Goal: Task Accomplishment & Management: Use online tool/utility

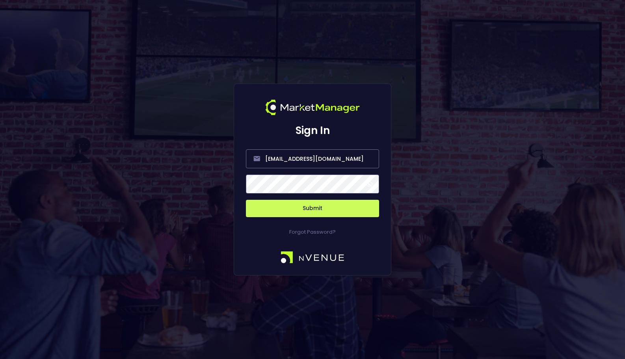
click at [352, 211] on button "Submit" at bounding box center [312, 208] width 133 height 17
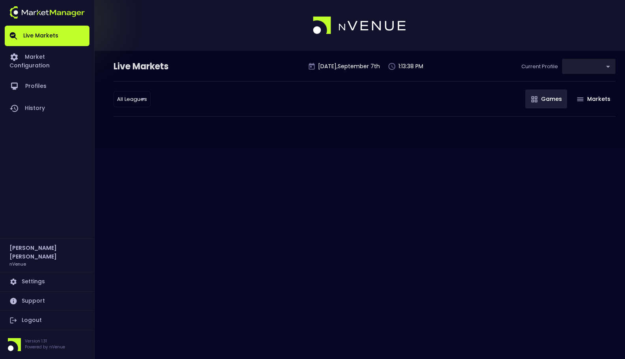
type input "0a763355-b225-40e6-8c79-2dda4ec7b2cf"
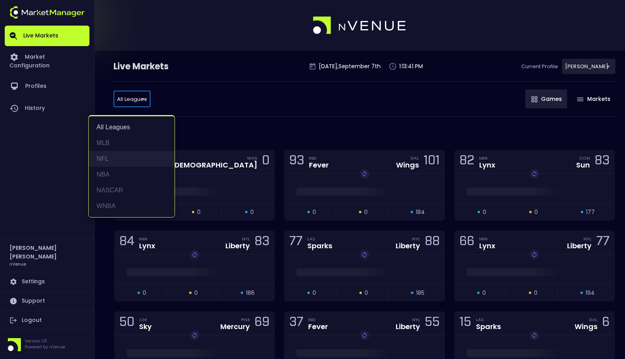
click at [134, 155] on li "NFL" at bounding box center [132, 159] width 86 height 16
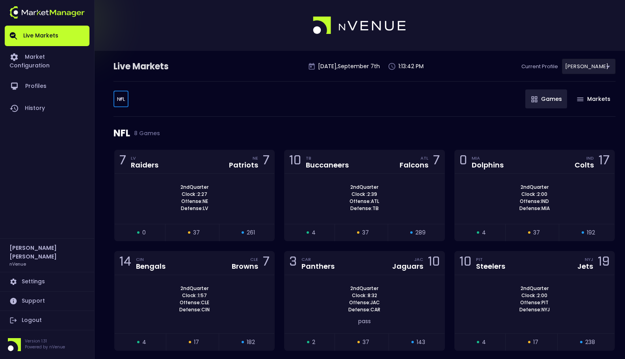
click at [127, 106] on body "Live Markets Market Configuration Profiles History [PERSON_NAME] nVenue Setting…" at bounding box center [312, 246] width 625 height 492
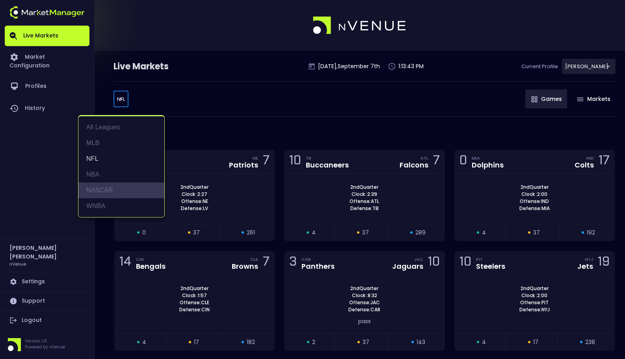
click at [125, 188] on li "NASCAR" at bounding box center [121, 191] width 86 height 16
type input "NASCAR"
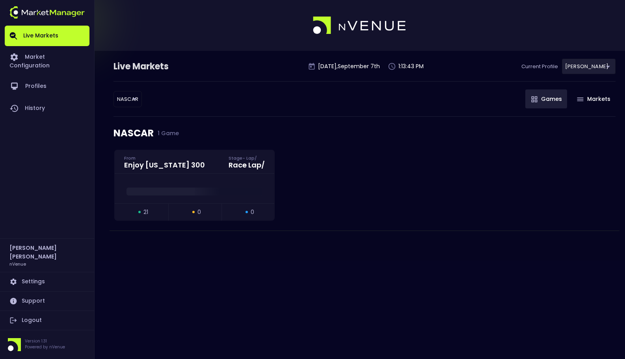
click at [260, 103] on div "NASCAR NASCAR ​ Games Markets" at bounding box center [365, 98] width 502 height 35
click at [202, 169] on div "Enjoy [US_STATE] 300 From Stage - Lap / Race Lap /" at bounding box center [195, 162] width 160 height 24
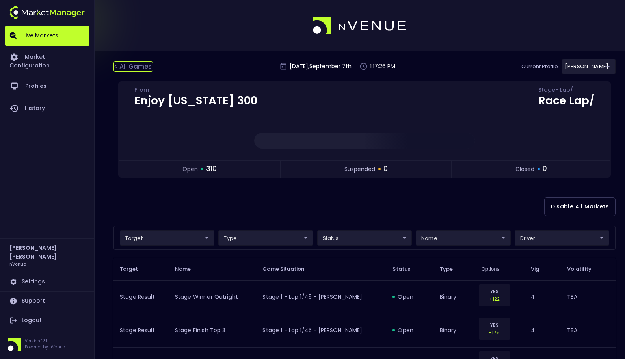
click at [144, 67] on div "< All Games" at bounding box center [133, 67] width 39 height 10
